Goal: Task Accomplishment & Management: Use online tool/utility

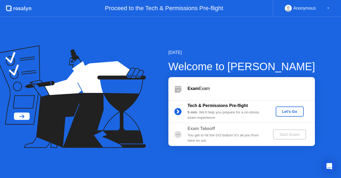
click at [279, 110] on div "Let's Go" at bounding box center [290, 111] width 24 height 4
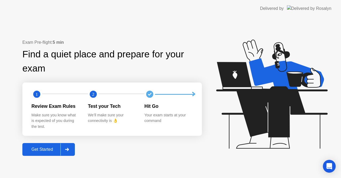
click at [47, 151] on div "Get Started" at bounding box center [42, 149] width 36 height 5
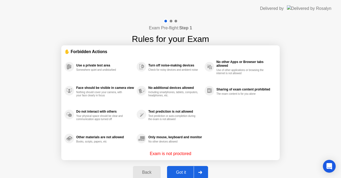
click at [189, 172] on div "Got it" at bounding box center [180, 172] width 25 height 5
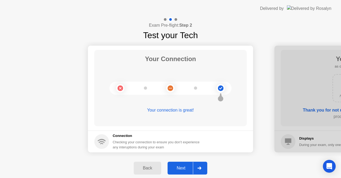
click at [179, 170] on div "Next" at bounding box center [181, 167] width 24 height 5
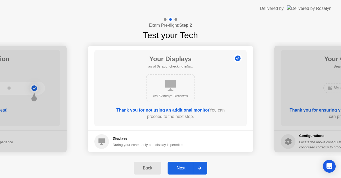
click at [181, 169] on div "Next" at bounding box center [181, 167] width 24 height 5
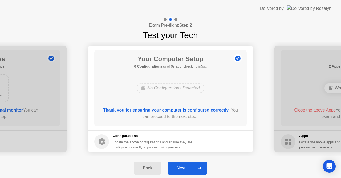
click at [181, 169] on div "Next" at bounding box center [181, 167] width 24 height 5
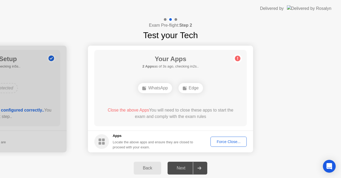
click at [224, 139] on div "Force Close..." at bounding box center [228, 141] width 32 height 4
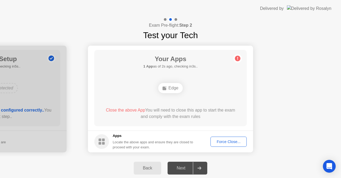
click at [223, 139] on div "Force Close..." at bounding box center [228, 141] width 32 height 4
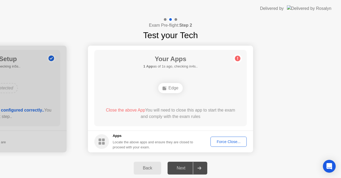
click at [231, 140] on div "Force Close..." at bounding box center [228, 141] width 32 height 4
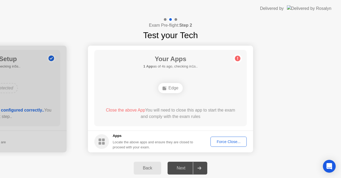
click at [231, 140] on div "Force Close..." at bounding box center [228, 141] width 32 height 4
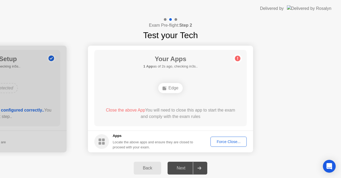
click at [239, 58] on circle at bounding box center [238, 59] width 6 height 6
click at [100, 141] on circle at bounding box center [101, 141] width 15 height 15
click at [222, 141] on div "Force Close..." at bounding box center [228, 141] width 32 height 4
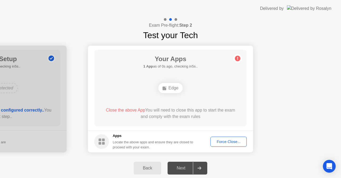
click at [223, 140] on div "Force Close..." at bounding box center [228, 141] width 32 height 4
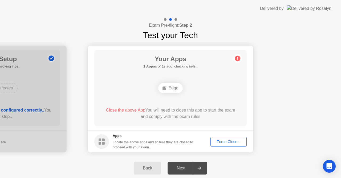
click at [219, 141] on div "Force Close..." at bounding box center [228, 141] width 32 height 4
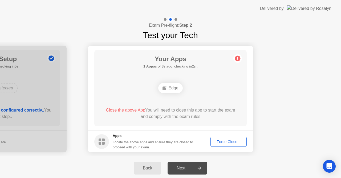
click at [178, 88] on div "Edge" at bounding box center [170, 88] width 24 height 10
click at [225, 143] on div "Force Close..." at bounding box center [228, 141] width 32 height 4
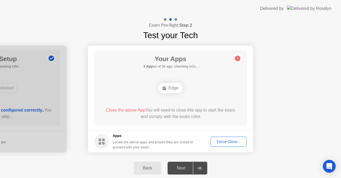
click at [218, 139] on div "Force Close..." at bounding box center [228, 141] width 32 height 4
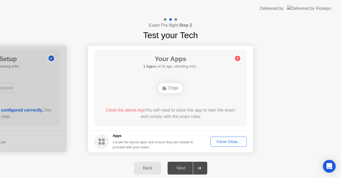
click at [135, 110] on span "Close the above App" at bounding box center [125, 110] width 39 height 5
click at [175, 111] on div "Close the above App You will need to close this app to start the exam and compl…" at bounding box center [170, 113] width 137 height 13
click at [98, 142] on circle at bounding box center [101, 141] width 15 height 15
click at [223, 139] on div "Force Close..." at bounding box center [228, 141] width 32 height 4
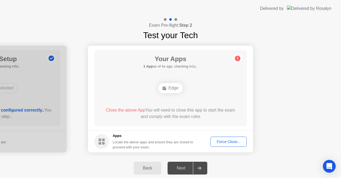
click at [180, 170] on div "Next" at bounding box center [181, 167] width 24 height 5
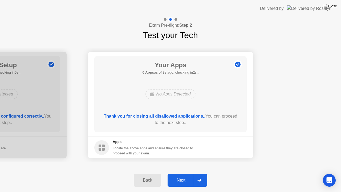
click at [182, 177] on div "Next" at bounding box center [181, 180] width 24 height 5
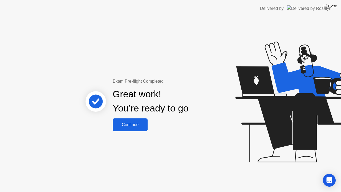
click at [131, 124] on div "Continue" at bounding box center [130, 124] width 32 height 5
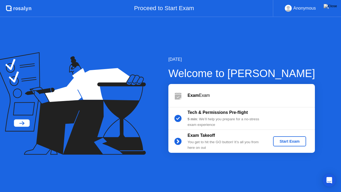
click at [289, 141] on div "Start Exam" at bounding box center [289, 141] width 28 height 4
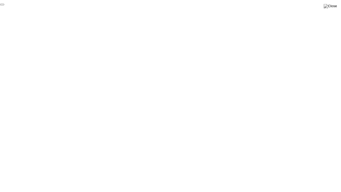
click div "End Proctoring Session"
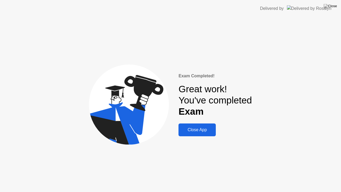
click at [192, 135] on button "Close App" at bounding box center [196, 129] width 37 height 13
